Goal: Transaction & Acquisition: Purchase product/service

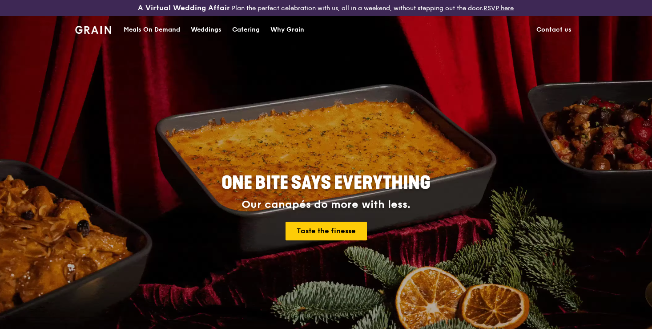
click at [162, 28] on div "Meals On Demand" at bounding box center [152, 29] width 57 height 27
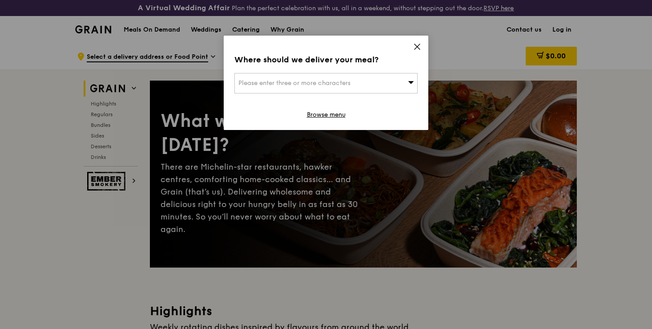
click at [393, 87] on div "Please enter three or more characters" at bounding box center [326, 83] width 183 height 20
type input "530456"
click at [350, 104] on div "[STREET_ADDRESS]" at bounding box center [305, 101] width 132 height 9
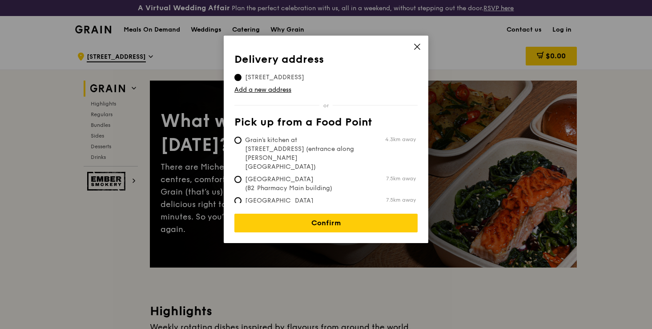
click at [330, 142] on span "Grain's kitchen at [STREET_ADDRESS] (entrance along [PERSON_NAME][GEOGRAPHIC_DA…" at bounding box center [301, 154] width 133 height 36
click at [242, 142] on input "Grain's kitchen at [STREET_ADDRESS] (entrance along [PERSON_NAME][GEOGRAPHIC_DA…" at bounding box center [238, 140] width 7 height 7
radio input "true"
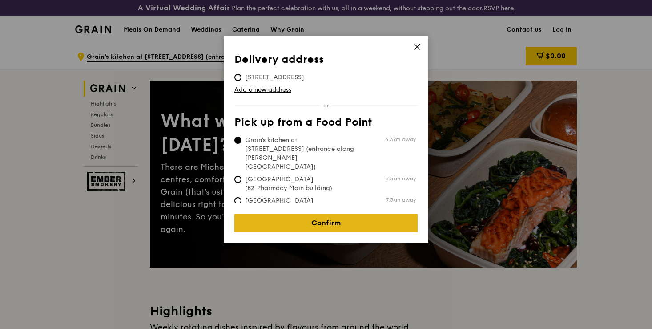
click at [312, 214] on link "Confirm" at bounding box center [326, 223] width 183 height 19
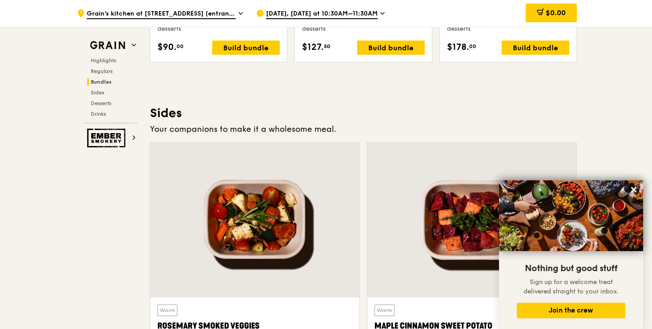
scroll to position [2095, 0]
